Goal: Task Accomplishment & Management: Use online tool/utility

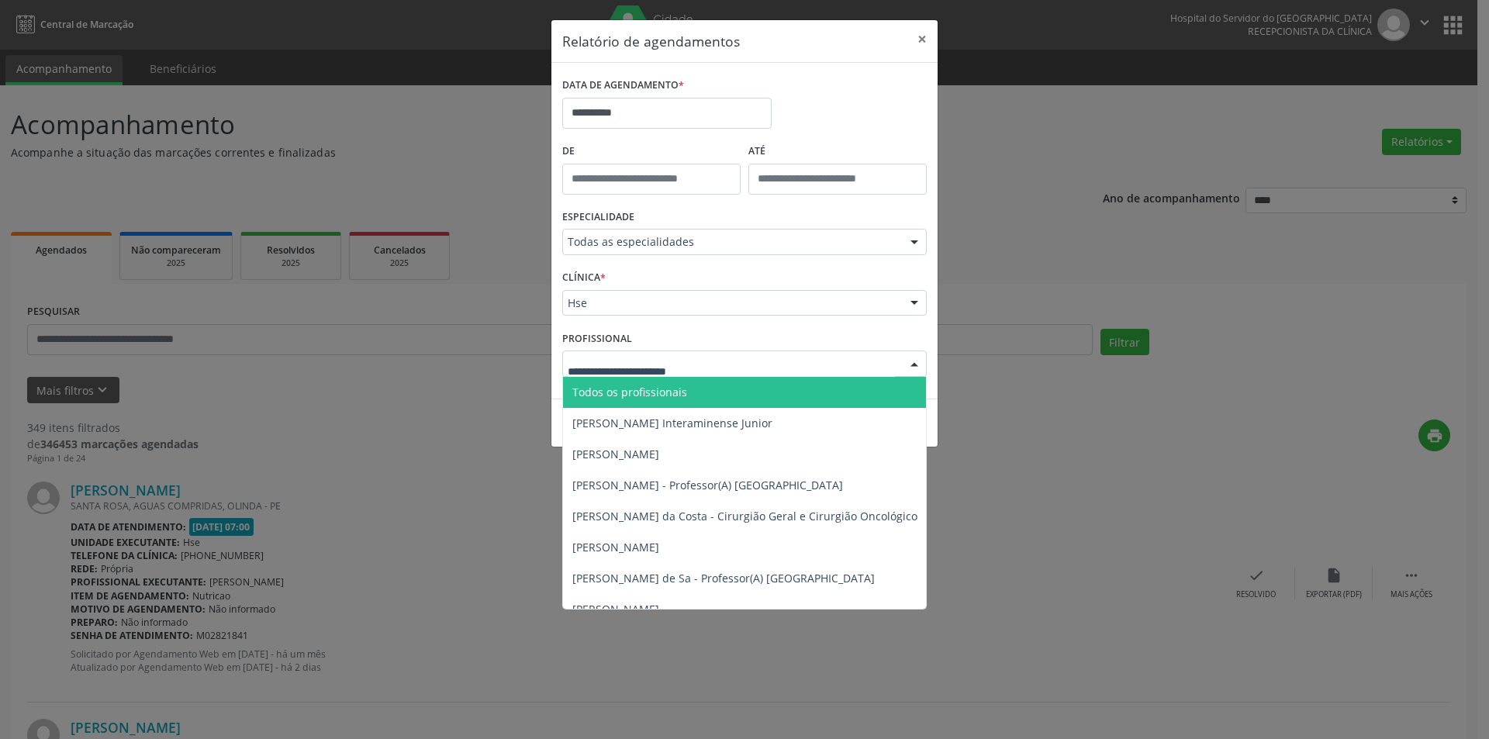
click at [655, 391] on span "Todos os profissionais" at bounding box center [629, 392] width 115 height 15
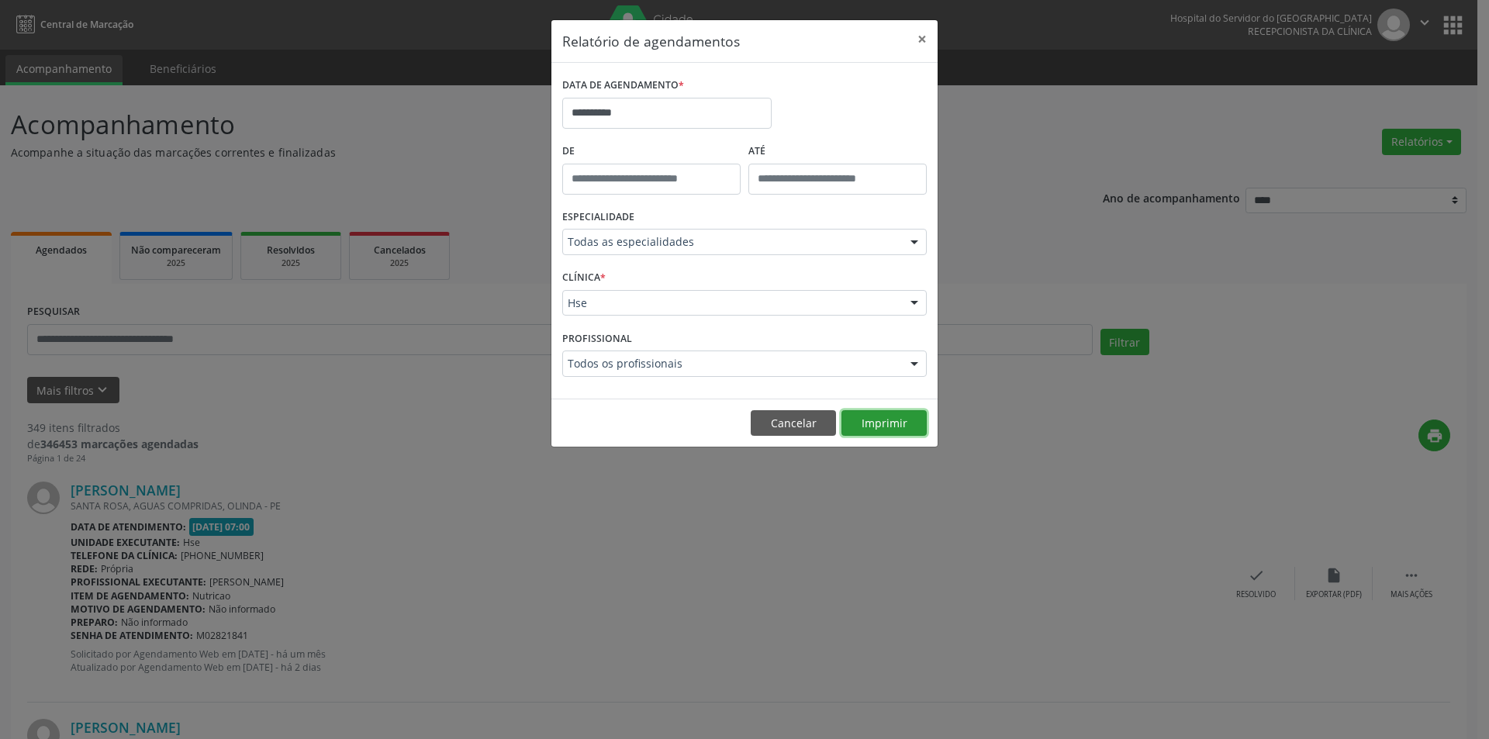
click at [880, 427] on button "Imprimir" at bounding box center [884, 423] width 85 height 26
click at [777, 418] on button "Cancelar" at bounding box center [793, 423] width 85 height 26
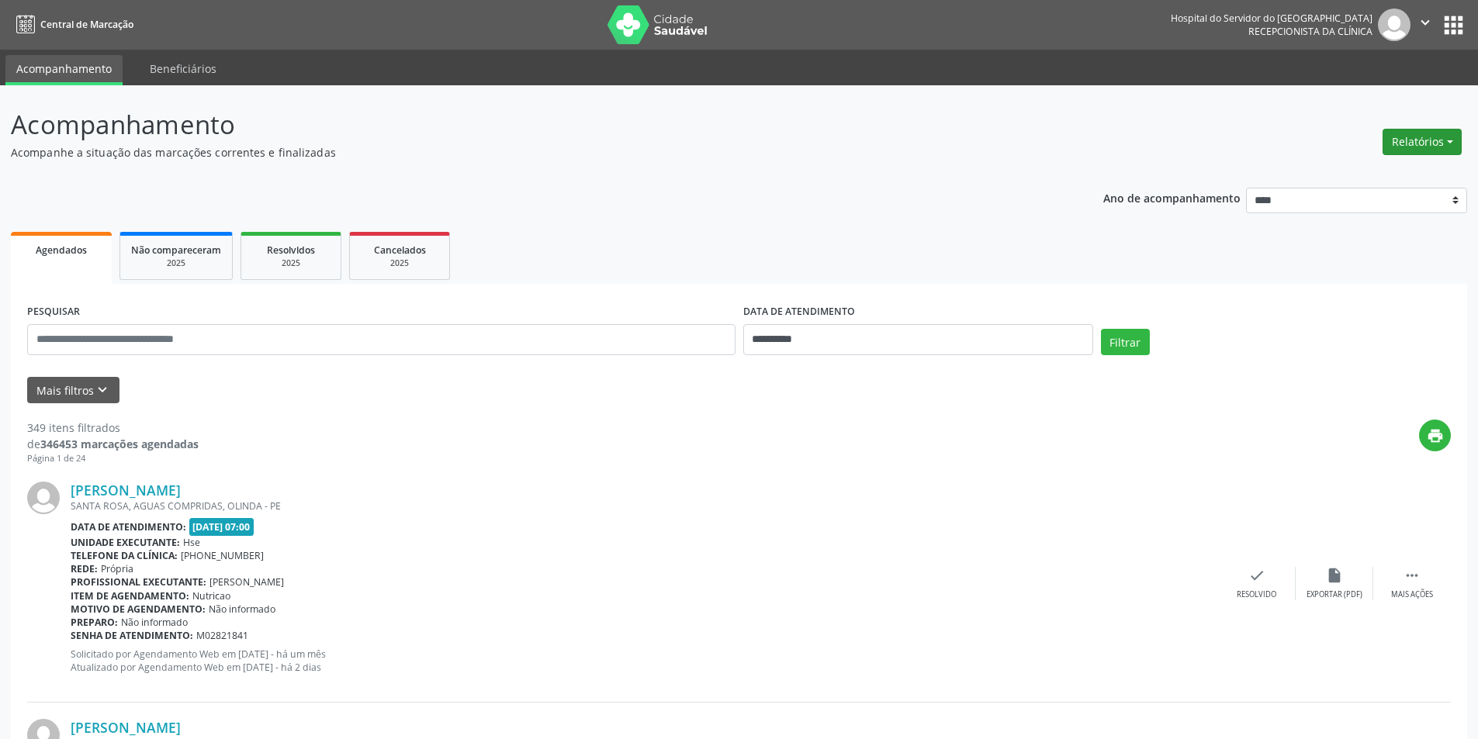
click at [1420, 140] on button "Relatórios" at bounding box center [1421, 142] width 79 height 26
click at [1347, 179] on link "Agendamentos" at bounding box center [1378, 175] width 167 height 22
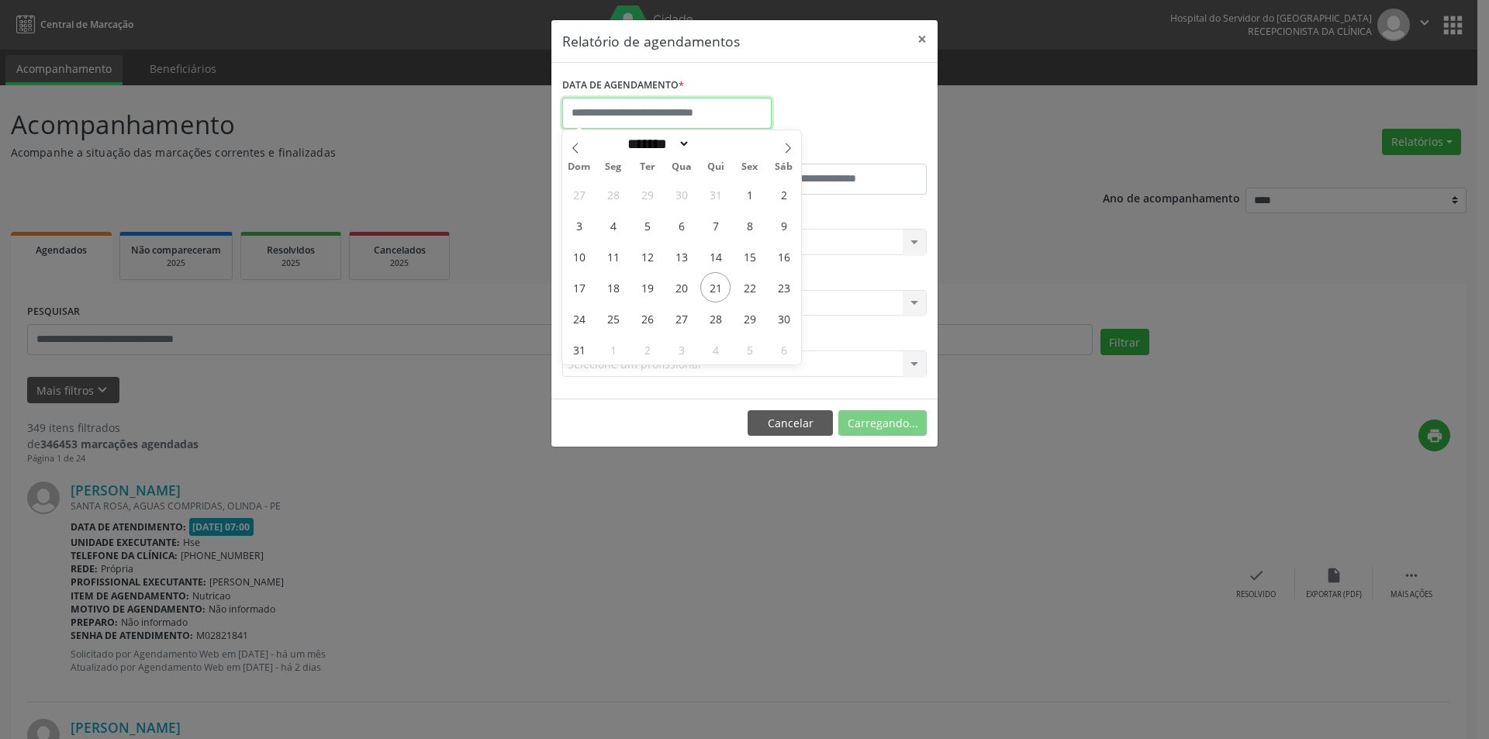
click at [651, 100] on input "text" at bounding box center [666, 113] width 209 height 31
click at [794, 148] on span at bounding box center [788, 143] width 26 height 26
select select "*"
click at [719, 198] on span "4" at bounding box center [715, 194] width 30 height 30
type input "**********"
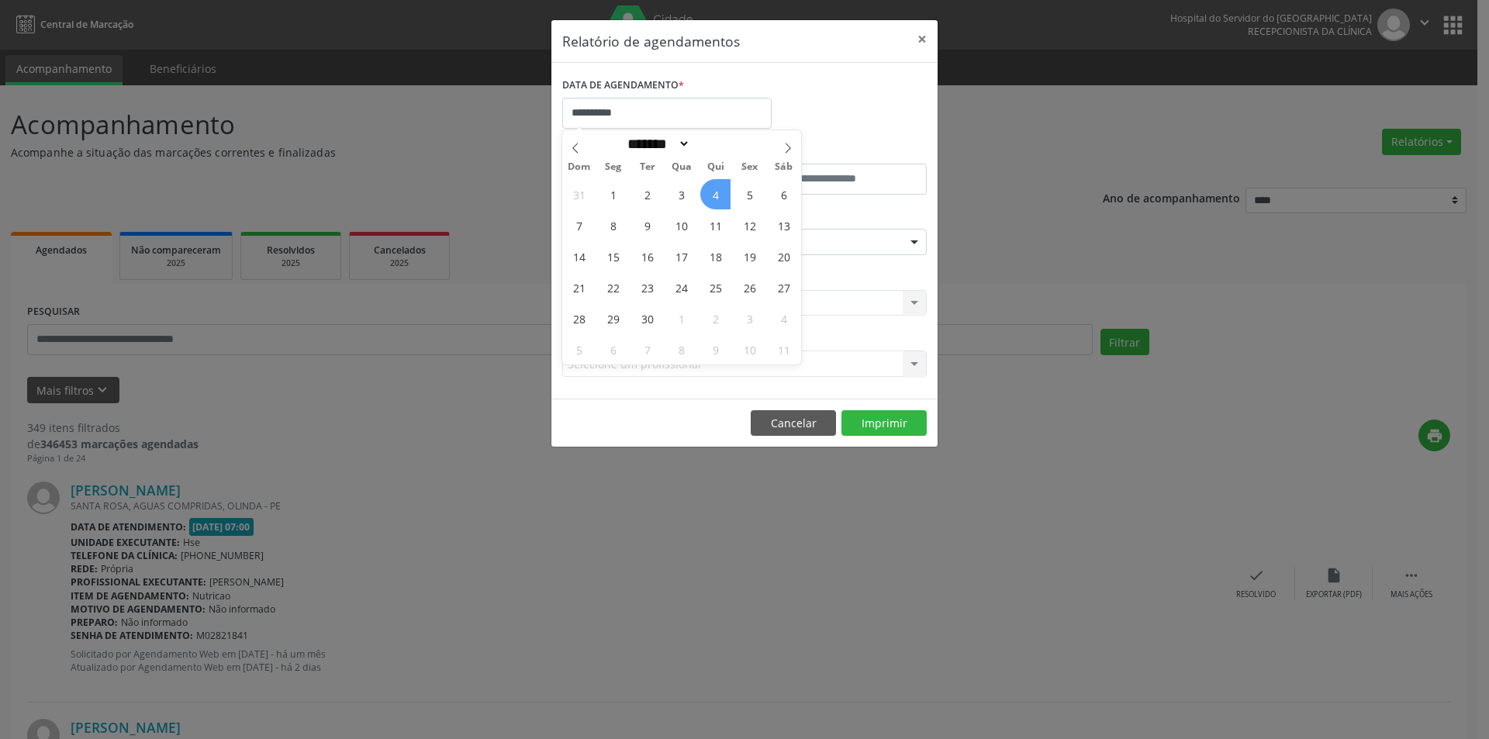
click at [719, 198] on span "4" at bounding box center [715, 194] width 30 height 30
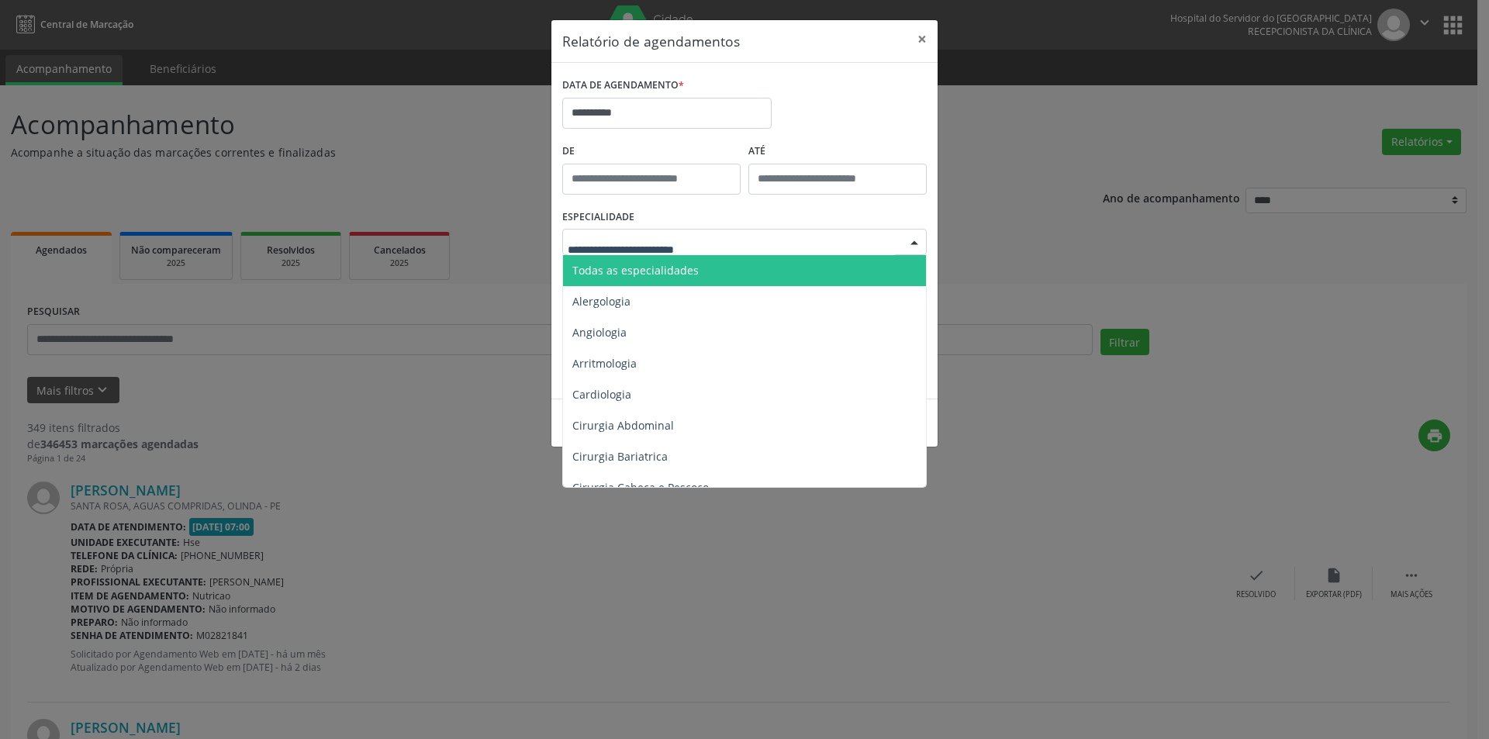
click at [677, 272] on span "Todas as especialidades" at bounding box center [635, 270] width 126 height 15
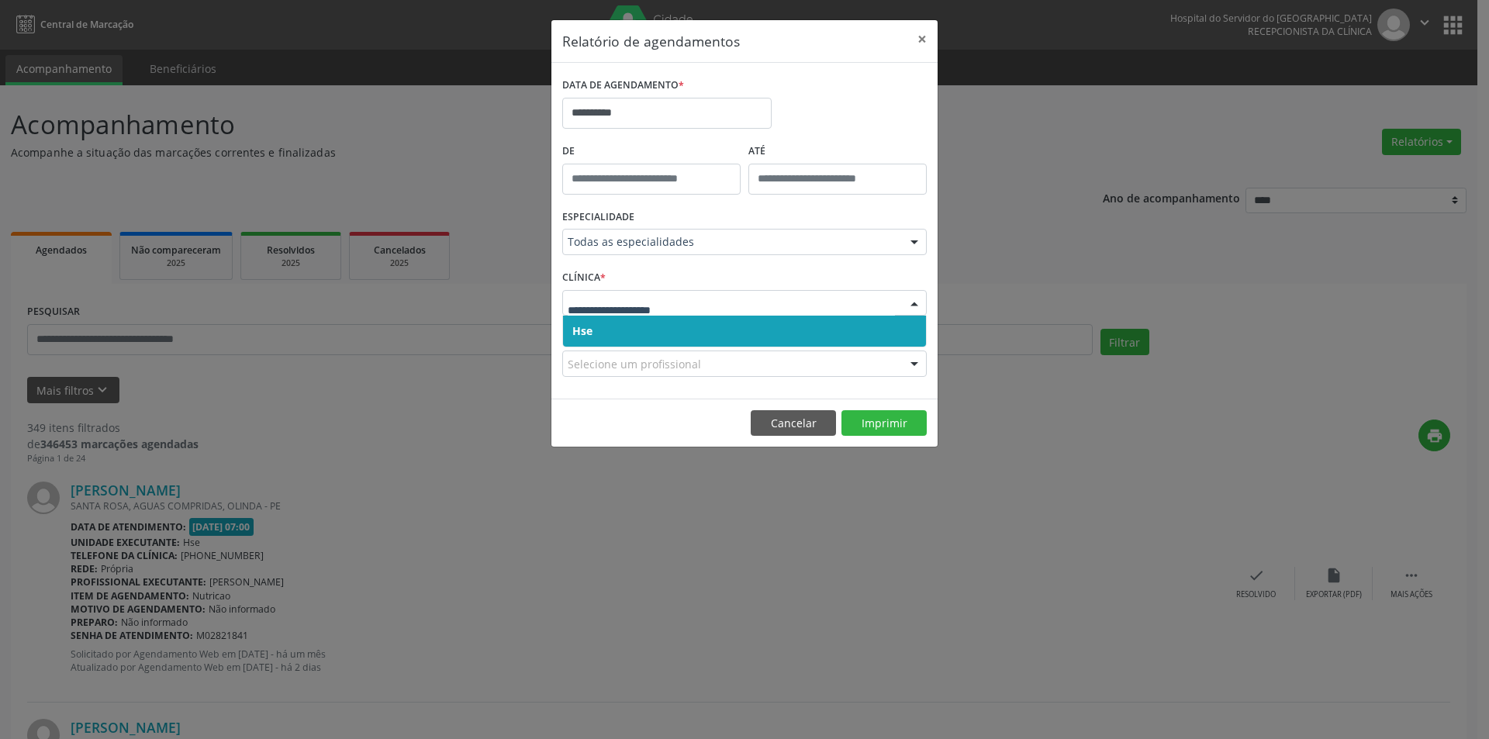
click at [629, 332] on span "Hse" at bounding box center [744, 331] width 363 height 31
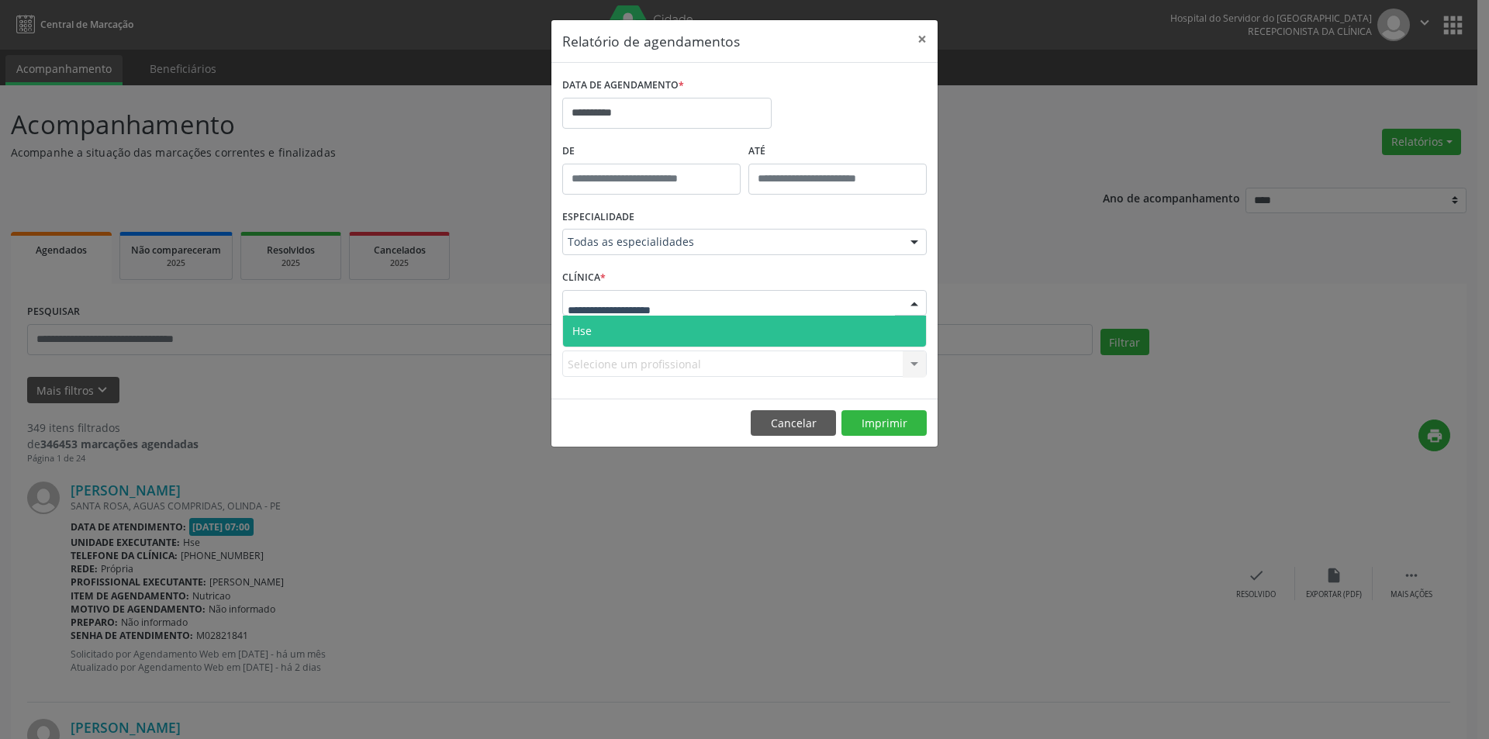
click at [628, 325] on span "Hse" at bounding box center [744, 331] width 363 height 31
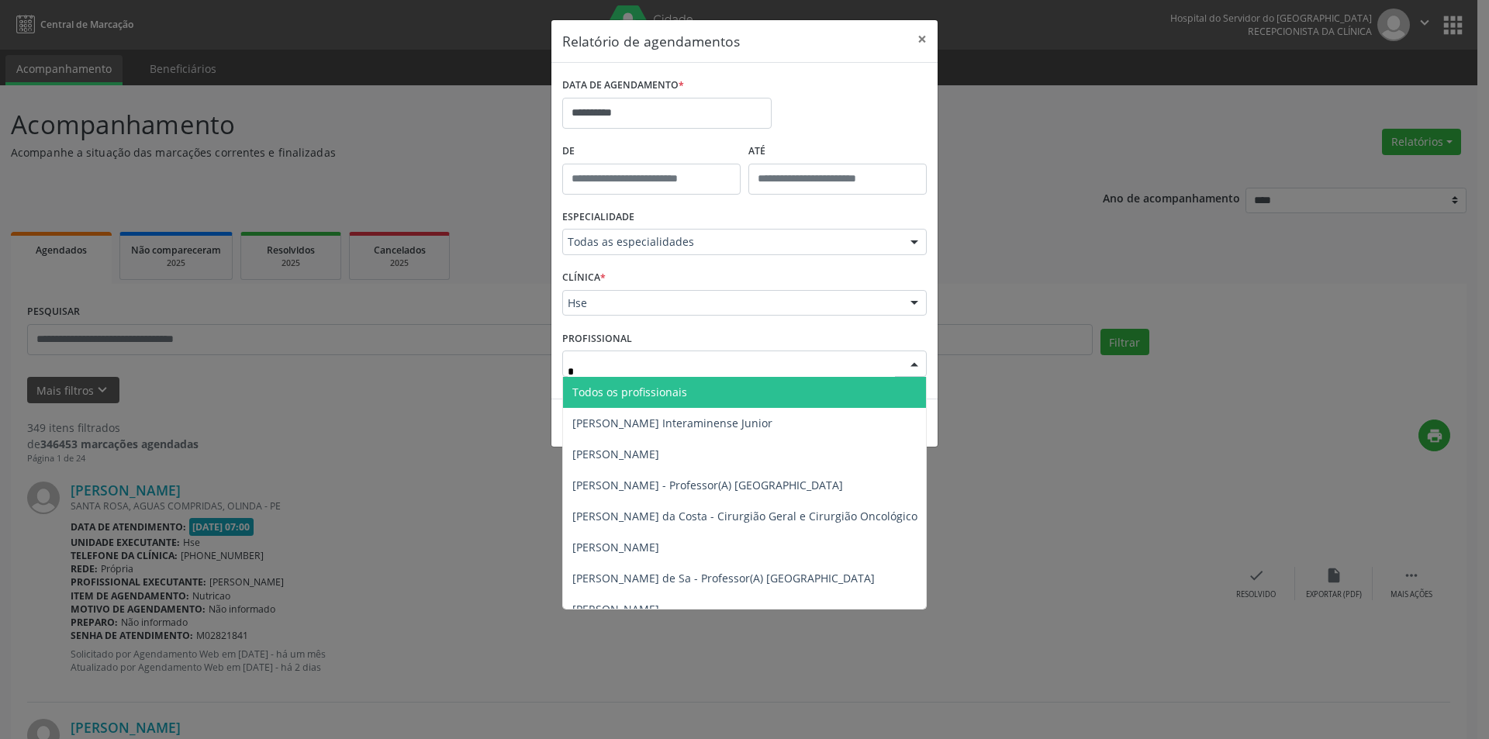
type input "**"
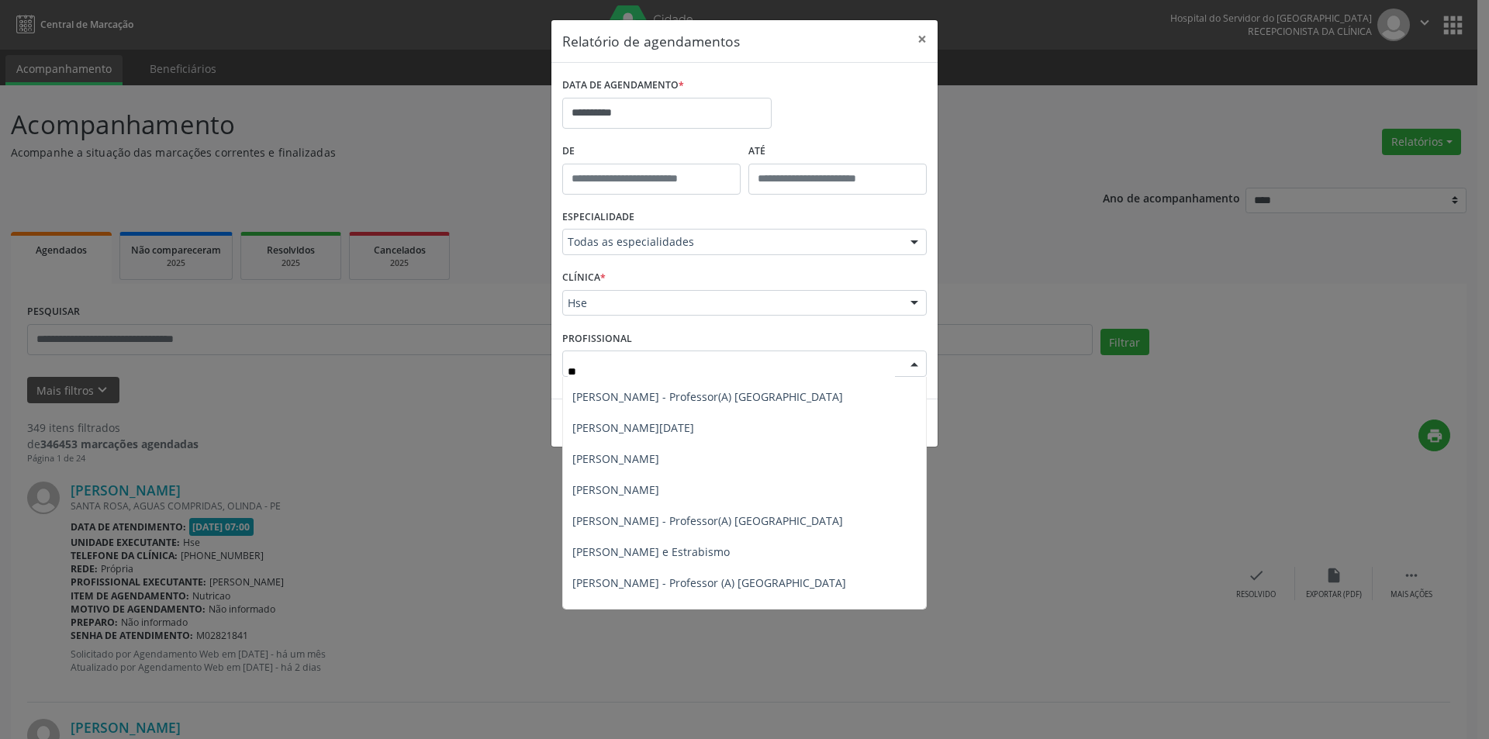
scroll to position [1176, 0]
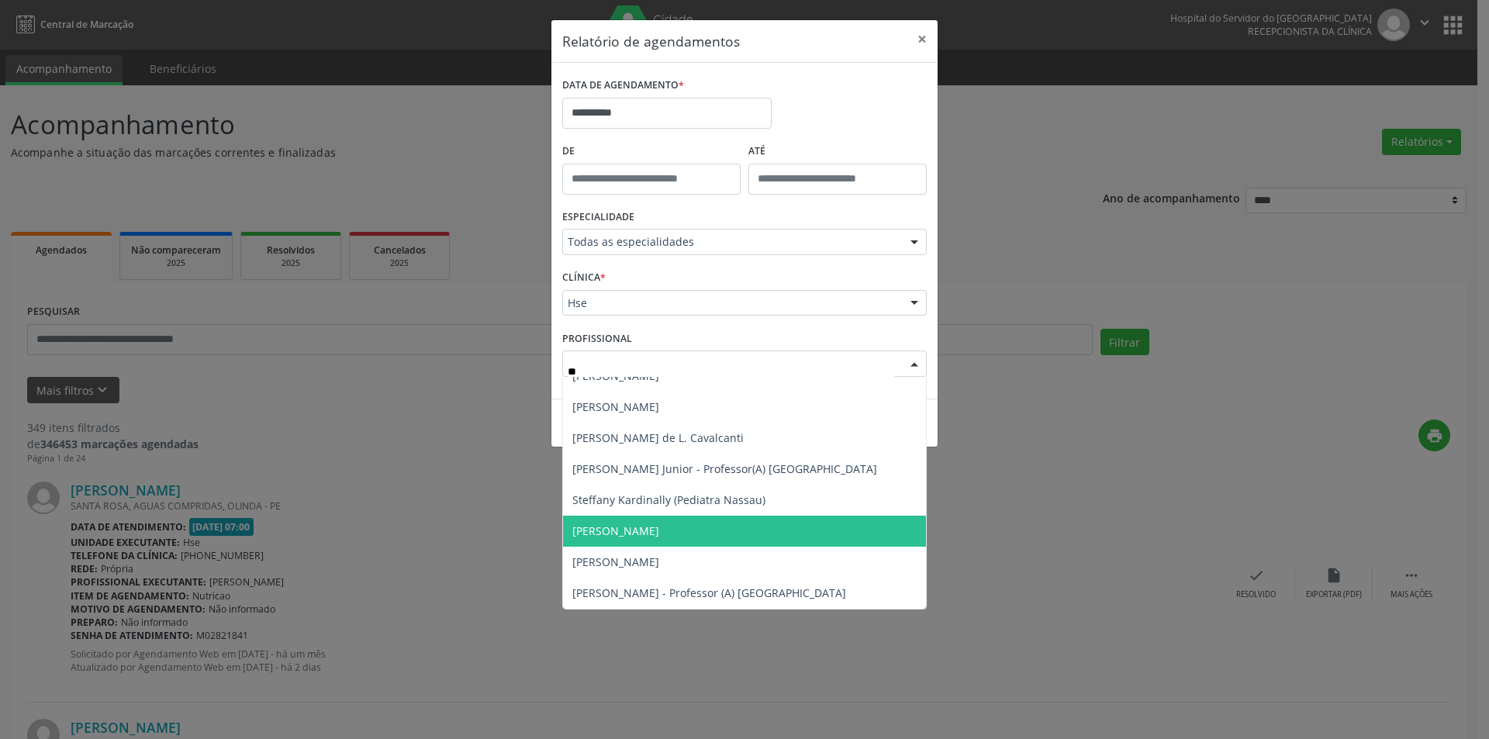
click at [659, 524] on span "[PERSON_NAME]" at bounding box center [615, 531] width 87 height 15
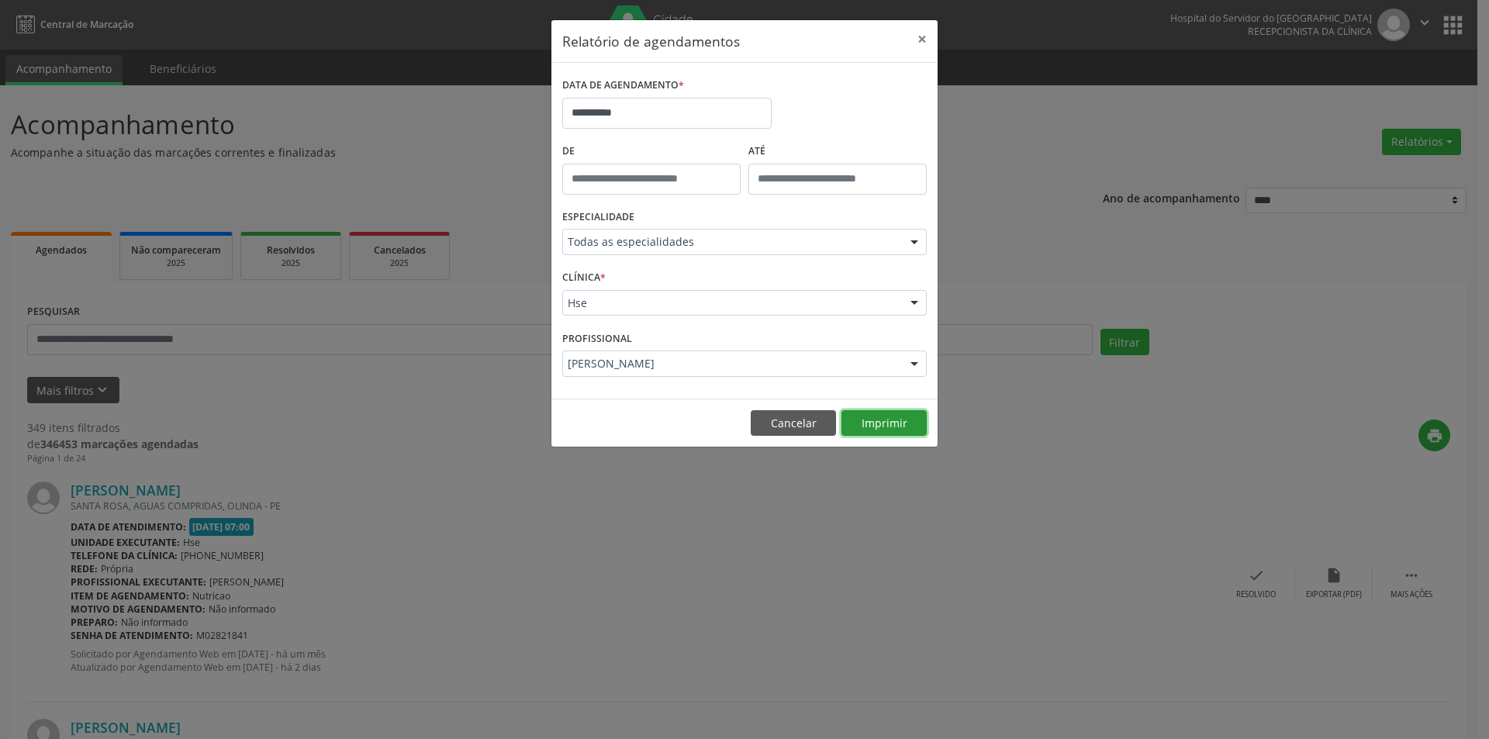
click at [878, 425] on button "Imprimir" at bounding box center [884, 423] width 85 height 26
